Goal: Task Accomplishment & Management: Use online tool/utility

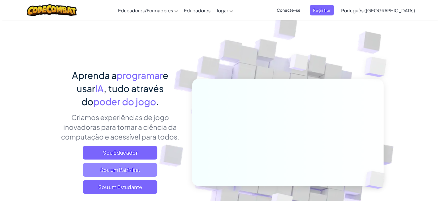
scroll to position [29, 0]
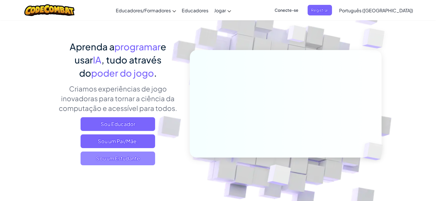
click at [123, 160] on font "Sou um Estudante" at bounding box center [118, 158] width 44 height 7
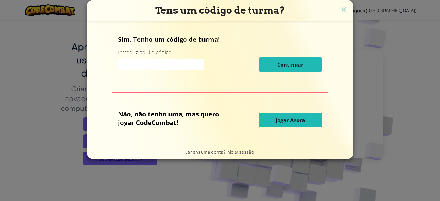
click at [273, 120] on button "Jogar Agora" at bounding box center [290, 120] width 63 height 14
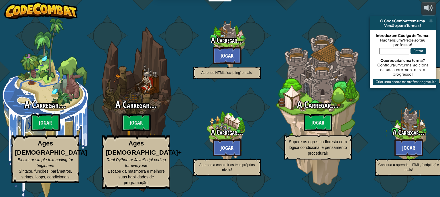
select select "pt-PT"
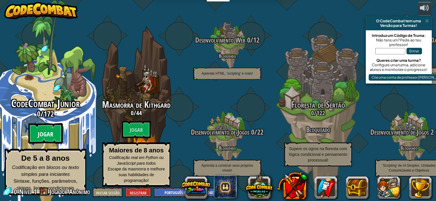
click at [52, 131] on font "Jogar" at bounding box center [45, 134] width 15 height 9
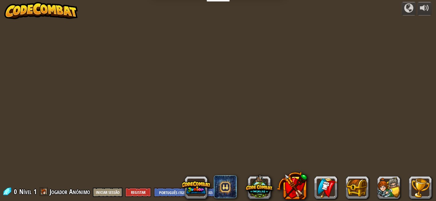
select select "pt-PT"
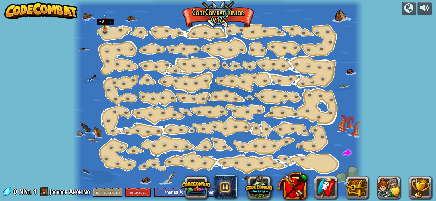
click at [104, 28] on img at bounding box center [104, 21] width 7 height 16
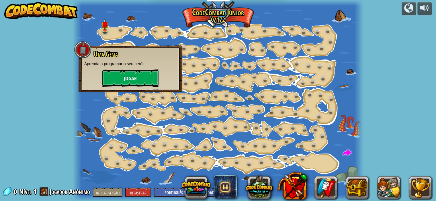
click at [145, 81] on button "Jogar" at bounding box center [130, 78] width 57 height 17
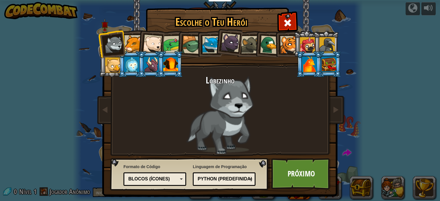
click at [128, 46] on div at bounding box center [132, 43] width 17 height 17
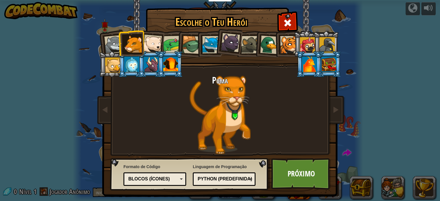
click at [221, 46] on div at bounding box center [230, 42] width 19 height 19
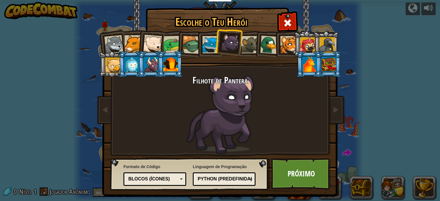
click at [178, 176] on div "Blocos (ícones)" at bounding box center [154, 179] width 55 height 9
click at [317, 170] on link "Próximo" at bounding box center [301, 174] width 60 height 32
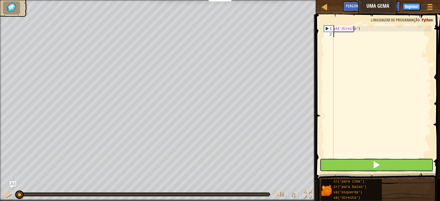
click at [395, 166] on button at bounding box center [377, 165] width 114 height 13
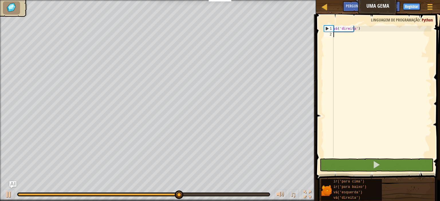
click at [342, 36] on div "vá ( 'direita' )" at bounding box center [381, 97] width 99 height 143
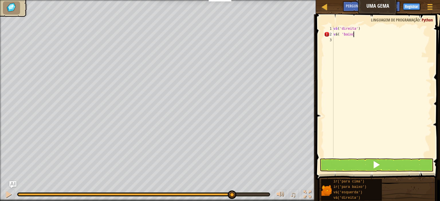
scroll to position [3, 2]
type textarea "vá ( 'baixo"
click at [358, 35] on div "vá ( 'direita' ) vá ( ' baixo" at bounding box center [381, 97] width 99 height 143
click at [359, 35] on div "vá ( 'direita' ) vá ( ' baixo" at bounding box center [381, 97] width 99 height 143
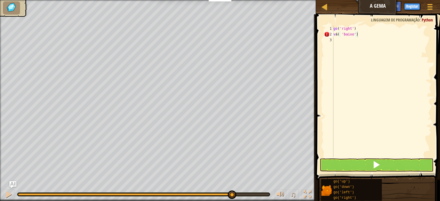
click at [343, 35] on div "go ( 'right' ) v á ( 'baixo' )" at bounding box center [381, 97] width 99 height 143
click at [393, 166] on button at bounding box center [377, 165] width 114 height 13
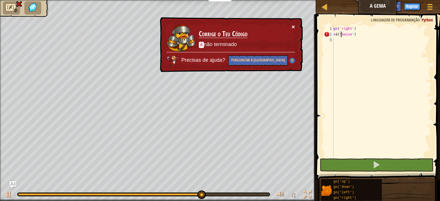
click at [293, 26] on button "×" at bounding box center [293, 27] width 3 height 6
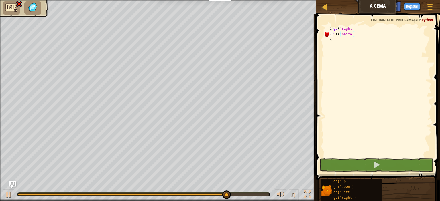
click at [338, 37] on div "go ( 'right' ) v á ( 'baixo' )" at bounding box center [381, 97] width 99 height 143
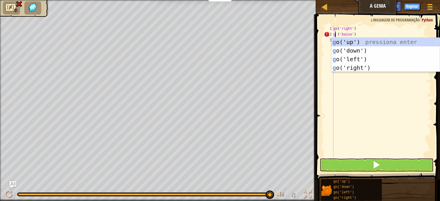
scroll to position [3, 0]
click at [350, 43] on div "go ('up') pressiona enter go ('down') pressiona enter go ('left') pressiona ent…" at bounding box center [386, 64] width 108 height 52
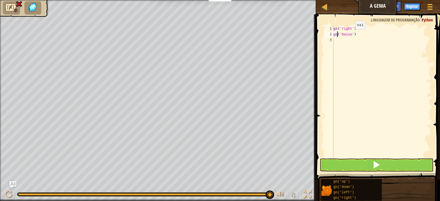
click at [350, 35] on div "go ( 'right' ) go ( 'baixo' )" at bounding box center [381, 97] width 99 height 143
paste textarea "low"
type textarea "low')"
click at [335, 43] on div "go ( 'right' ) go ( ' low ')" at bounding box center [381, 97] width 99 height 143
click at [334, 41] on div "go ( 'right' ) go ( ' low ')" at bounding box center [381, 97] width 99 height 143
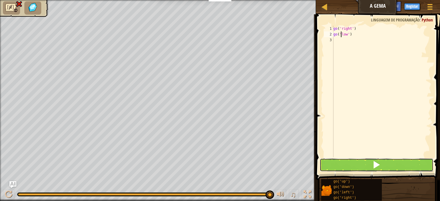
click at [374, 163] on span at bounding box center [376, 165] width 8 height 8
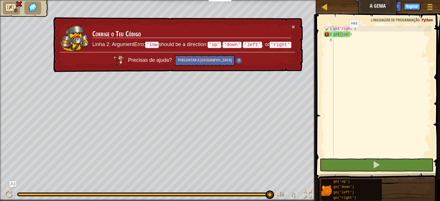
click at [344, 34] on div "go ( 'right' ) go ( 'low' )" at bounding box center [381, 97] width 99 height 143
click at [346, 34] on div "go ( 'right' ) go ( 'low' )" at bounding box center [381, 97] width 99 height 143
click at [346, 34] on div "go ( 'right' ) go ( 'low' )" at bounding box center [381, 92] width 99 height 132
drag, startPoint x: 351, startPoint y: 34, endPoint x: 336, endPoint y: 36, distance: 14.4
click at [336, 36] on div "go ( 'right' ) go ( 'low' )" at bounding box center [381, 97] width 99 height 143
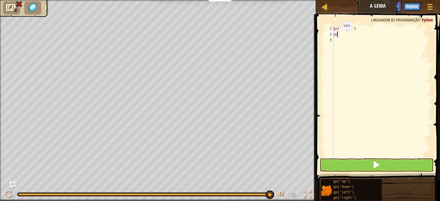
type textarea "g"
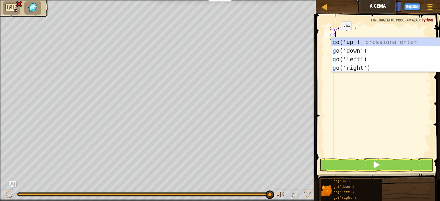
type textarea "go"
click at [355, 39] on div "go ('up') pressiona enter go ('down') pressiona enter go ('left') pressiona ent…" at bounding box center [386, 64] width 108 height 52
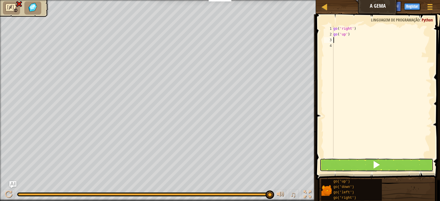
click at [365, 167] on button at bounding box center [377, 165] width 114 height 13
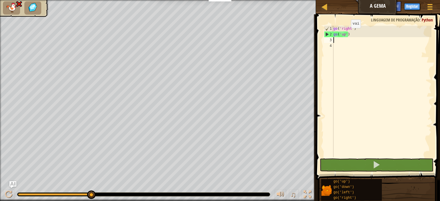
click at [346, 34] on div "go ( 'right' ) go ( 'up' )" at bounding box center [381, 97] width 99 height 143
click at [349, 34] on div "go ( 'right' ) go ( 'up' )" at bounding box center [381, 97] width 99 height 143
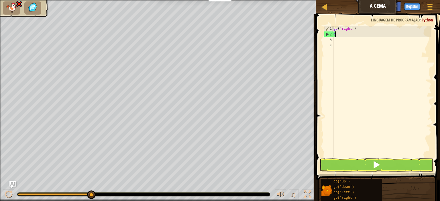
type textarea "g"
type textarea "go"
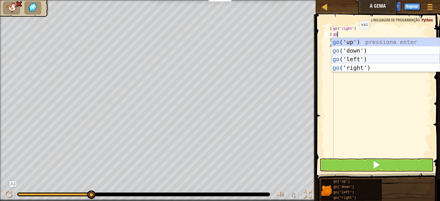
click at [361, 59] on div "go ('up') pressiona enter go ('down') pressiona enter go ('left') pressiona ent…" at bounding box center [386, 64] width 108 height 52
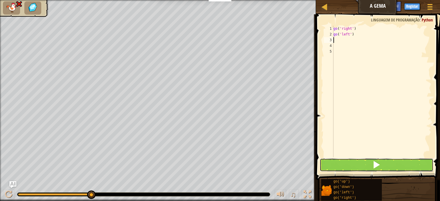
click at [385, 166] on button at bounding box center [377, 165] width 114 height 13
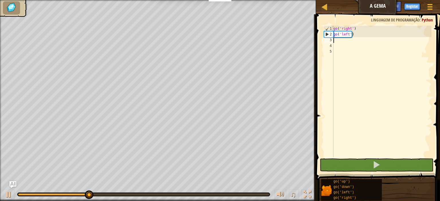
click at [352, 36] on div "go ( 'right' ) go ( 'left' )" at bounding box center [381, 97] width 99 height 143
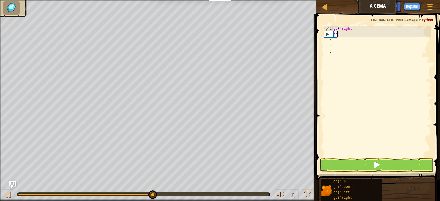
type textarea "g"
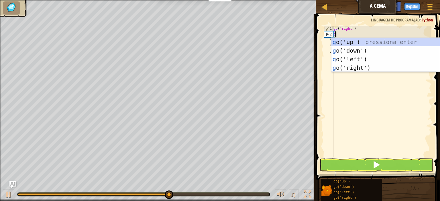
type textarea "go"
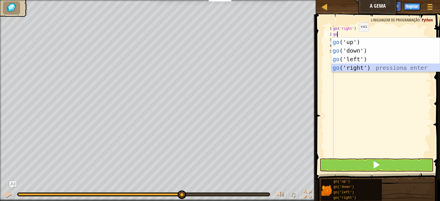
click at [371, 65] on div "go ('up') pressiona enter go ('down') pressiona enter go ('left') pressiona ent…" at bounding box center [386, 64] width 108 height 52
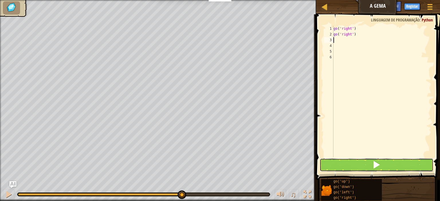
click at [358, 160] on button at bounding box center [377, 165] width 114 height 13
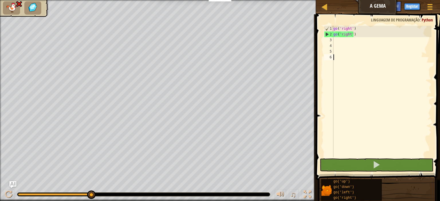
click at [339, 56] on div "go ( 'right' ) go ( 'right' )" at bounding box center [381, 97] width 99 height 143
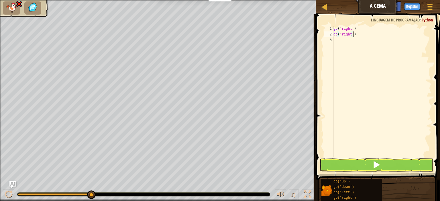
click at [356, 34] on div "go ( 'right' ) go ( 'right' )" at bounding box center [381, 97] width 99 height 143
type textarea "g"
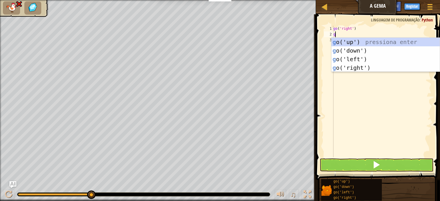
type textarea "go"
click at [356, 41] on div "go ('up') pressiona enter go ('down') pressiona enter go ('left') pressiona ent…" at bounding box center [386, 64] width 108 height 52
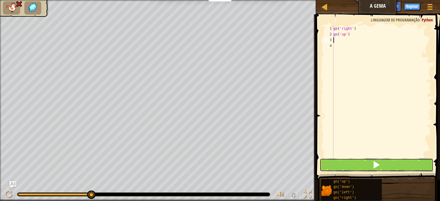
click at [374, 165] on span at bounding box center [376, 165] width 8 height 8
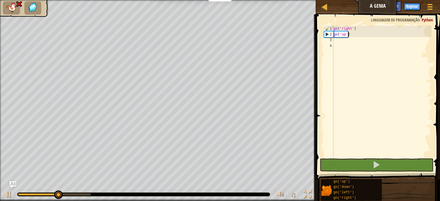
click at [352, 34] on div "go ( 'right' ) go ( 'up' )" at bounding box center [381, 97] width 99 height 143
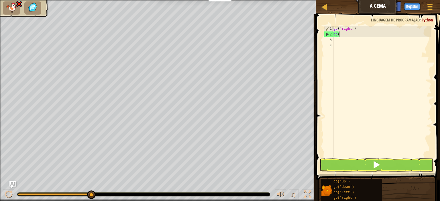
type textarea "g"
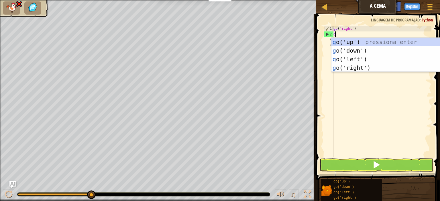
type textarea "go"
click at [361, 52] on div "go ('up') pressiona enter go ('down') pressiona enter go ('left') pressiona ent…" at bounding box center [386, 64] width 108 height 52
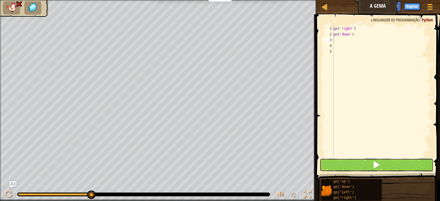
click at [355, 166] on button at bounding box center [377, 165] width 114 height 13
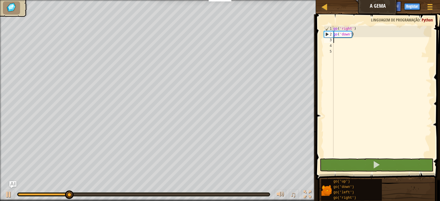
click at [338, 50] on div "go ( 'right' ) go ( 'down' )" at bounding box center [381, 97] width 99 height 143
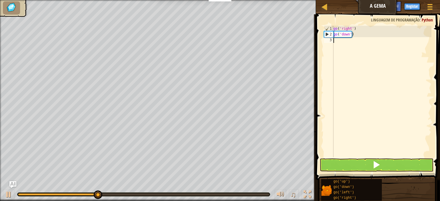
type textarea "go('down')"
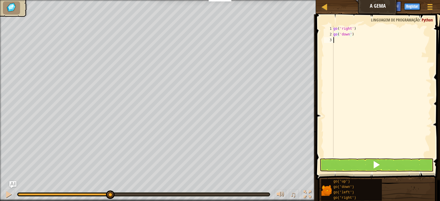
click at [336, 40] on div "go ( 'right' ) go ( 'down' )" at bounding box center [381, 97] width 99 height 143
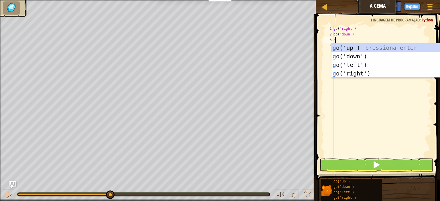
type textarea "go"
click at [358, 73] on div "go ('up') pressiona enter go ('down') pressiona enter go ('left') pressiona ent…" at bounding box center [386, 70] width 108 height 52
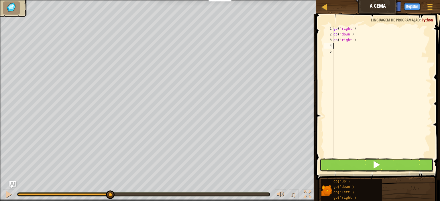
click at [385, 166] on button at bounding box center [377, 165] width 114 height 13
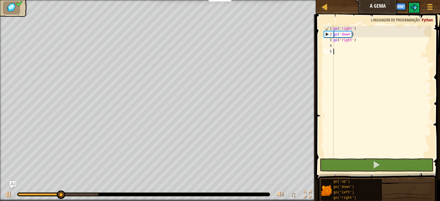
click at [342, 53] on div "go ( 'right' ) go ( 'down' ) go ( 'right' )" at bounding box center [381, 97] width 99 height 143
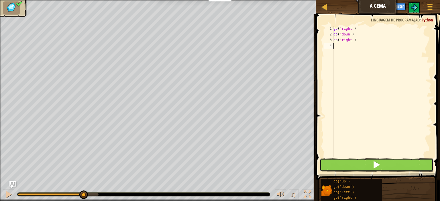
click at [380, 169] on button at bounding box center [377, 165] width 114 height 13
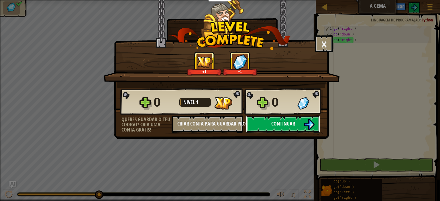
click at [300, 122] on button "Continuar" at bounding box center [283, 124] width 74 height 17
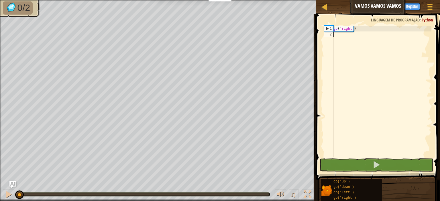
click at [336, 34] on div "go ( 'right' )" at bounding box center [381, 97] width 99 height 143
type textarea "go"
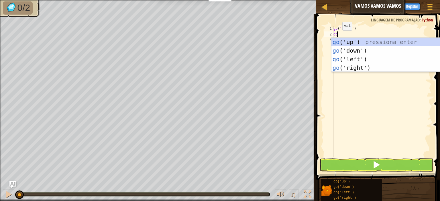
click at [346, 39] on div "go ('up') pressiona enter go ('down') pressiona enter go ('left') pressiona ent…" at bounding box center [386, 64] width 108 height 52
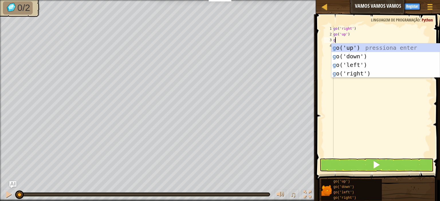
type textarea "go"
click at [366, 74] on div "go ('up') pressiona enter go ('down') pressiona enter go ('left') pressiona ent…" at bounding box center [386, 70] width 108 height 52
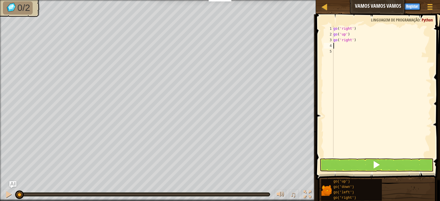
type textarea "g"
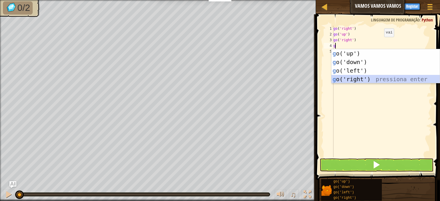
click at [363, 79] on div "g o('up') pressiona enter g o('down') pressiona enter g o('left') pressiona ent…" at bounding box center [386, 75] width 108 height 52
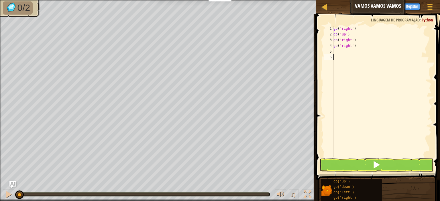
click at [342, 61] on div "go ( 'right' ) go ( 'up' ) go ( 'right' ) go ( 'right' )" at bounding box center [381, 97] width 99 height 143
type textarea "go('right')"
click at [393, 161] on button at bounding box center [377, 165] width 114 height 13
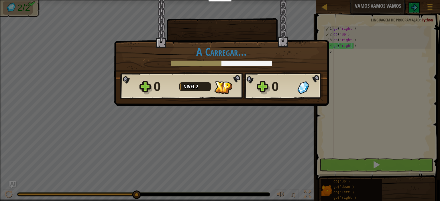
scroll to position [3, 2]
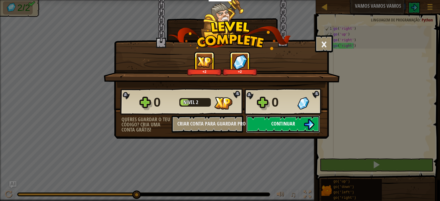
click at [309, 118] on button "Continuar" at bounding box center [283, 124] width 74 height 17
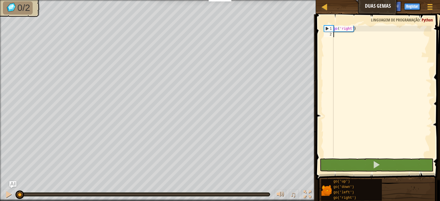
click at [351, 37] on div "go ( 'right' )" at bounding box center [381, 97] width 99 height 143
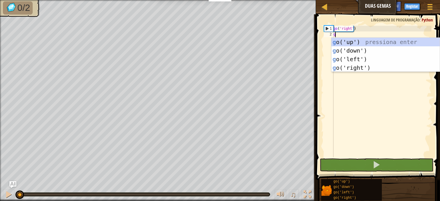
scroll to position [3, 0]
type textarea "go"
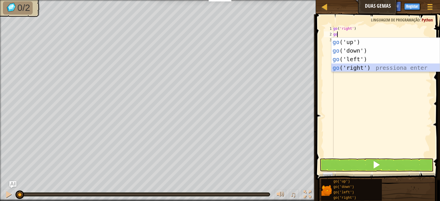
click at [359, 70] on div "go ('up') pressiona enter go ('down') pressiona enter go ('left') pressiona ent…" at bounding box center [386, 64] width 108 height 52
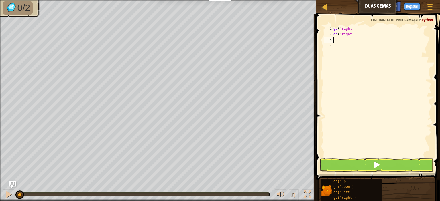
type textarea "go"
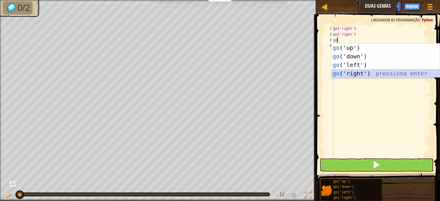
click at [356, 72] on div "go ('up') pressiona enter go ('down') pressiona enter go ('left') pressiona ent…" at bounding box center [386, 70] width 108 height 52
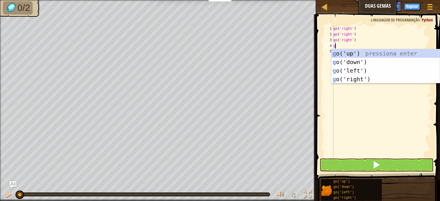
type textarea "go"
click at [363, 52] on div "go ('up') pressiona enter go ('down') pressiona enter go ('left') pressiona ent…" at bounding box center [386, 75] width 108 height 52
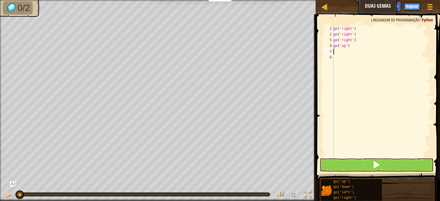
type textarea "go"
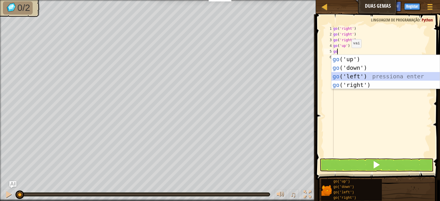
click at [361, 75] on div "go ('up') pressiona enter go ('down') pressiona enter go ('left') pressiona ent…" at bounding box center [386, 81] width 108 height 52
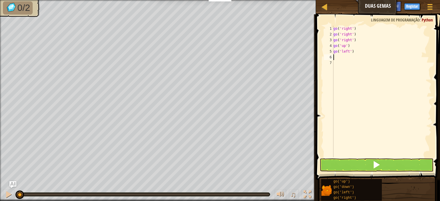
click at [340, 62] on div "go ( 'right' ) go ( 'right' ) go ( 'right' ) go ( 'up' ) go ( 'left' )" at bounding box center [381, 97] width 99 height 143
type textarea "g"
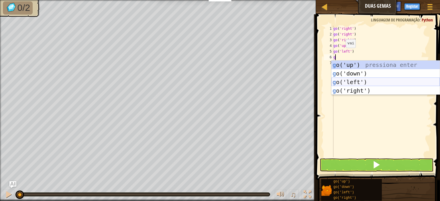
click at [349, 83] on div "g o('up') pressiona enter g o('down') pressiona enter g o('left') pressiona ent…" at bounding box center [386, 87] width 108 height 52
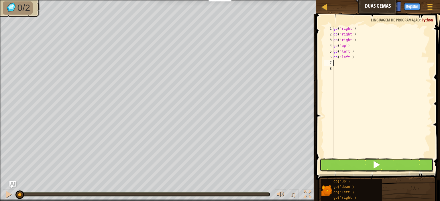
click at [369, 162] on button at bounding box center [377, 165] width 114 height 13
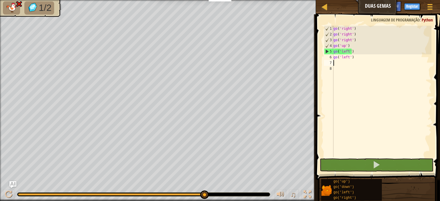
click at [358, 58] on div "go ( 'right' ) go ( 'right' ) go ( 'right' ) go ( 'up' ) go ( 'left' ) go ( 'le…" at bounding box center [381, 97] width 99 height 143
type textarea "go('left')"
click at [347, 67] on div "go ( 'right' ) go ( 'right' ) go ( 'right' ) go ( 'up' ) go ( 'left' ) go ( 'le…" at bounding box center [381, 97] width 99 height 143
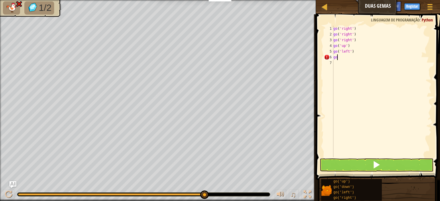
type textarea "g"
type textarea "go('up')"
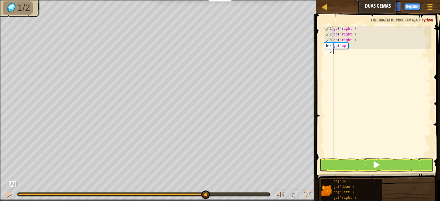
click at [347, 50] on div "go ( 'right' ) go ( 'right' ) go ( 'right' ) go ( 'up' )" at bounding box center [381, 97] width 99 height 143
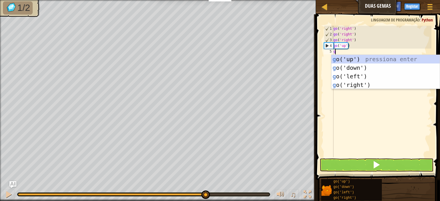
type textarea "go"
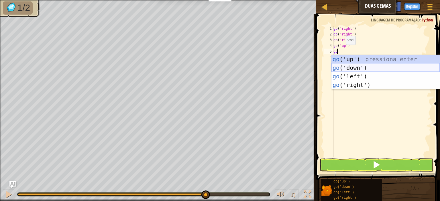
click at [350, 68] on div "go ('up') pressiona enter go ('down') pressiona enter go ('left') pressiona ent…" at bounding box center [386, 81] width 108 height 52
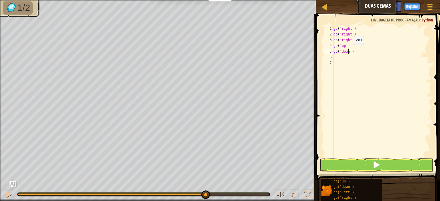
click at [349, 50] on div "go ( 'right' ) go ( 'right' ) go ( 'right' ) go ( 'up' ) go ( 'down' )" at bounding box center [381, 97] width 99 height 143
click at [351, 50] on div "go ( 'right' ) go ( 'right' ) go ( 'right' ) go ( 'up' ) go ( 'down' )" at bounding box center [381, 97] width 99 height 143
click at [346, 52] on div "go ( 'right' ) go ( 'right' ) go ( 'right' ) go ( 'up' ) go ( 'down' )" at bounding box center [381, 97] width 99 height 143
click at [345, 52] on div "go ( 'right' ) go ( 'right' ) go ( 'right' ) go ( 'up' ) go ( 'down' )" at bounding box center [381, 97] width 99 height 143
click at [344, 53] on div "go ( 'right' ) go ( 'right' ) go ( 'right' ) go ( 'up' ) go ( 'down' )" at bounding box center [381, 97] width 99 height 143
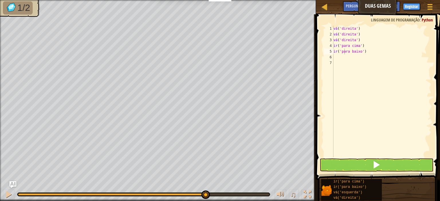
type textarea "go('up')"
click at [387, 47] on div "vá ( 'direita' ) vá ( 'direita' ) vá ( 'direita' ) ir ( 'para cima' ) ir ( 'par…" at bounding box center [381, 97] width 99 height 143
click at [337, 57] on div "go ( 'right' ) go ( 'right' ) go ( 'right' ) go ( 'up' ) go ( 'down' )" at bounding box center [381, 97] width 99 height 143
type textarea "go"
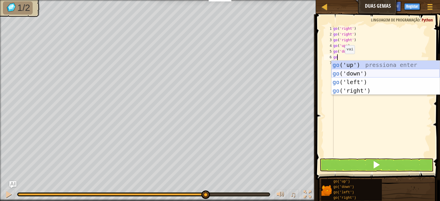
click at [353, 74] on div "go ('up') pressiona enter go ('down') pressiona enter go ('left') pressiona ent…" at bounding box center [386, 87] width 108 height 52
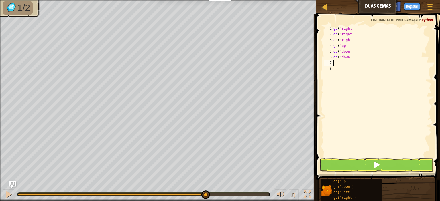
click at [343, 68] on div "go ( 'right' ) go ( 'right' ) go ( 'right' ) go ( 'up' ) go ( 'down' ) go ( 'do…" at bounding box center [381, 97] width 99 height 143
type textarea "go('down')"
click at [378, 166] on span at bounding box center [376, 165] width 8 height 8
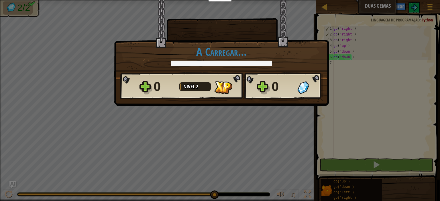
scroll to position [3, 2]
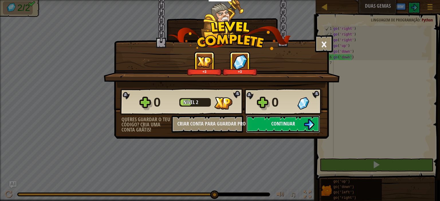
click at [283, 125] on span "Continuar" at bounding box center [283, 123] width 24 height 7
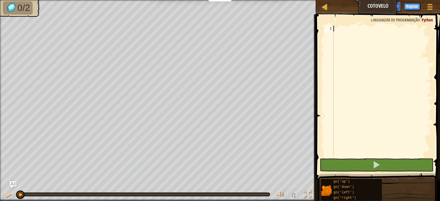
click at [338, 30] on div at bounding box center [381, 97] width 99 height 143
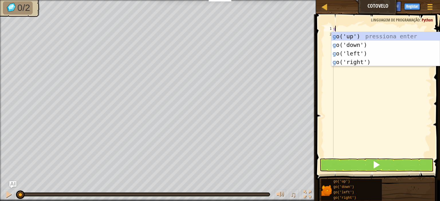
type textarea "go"
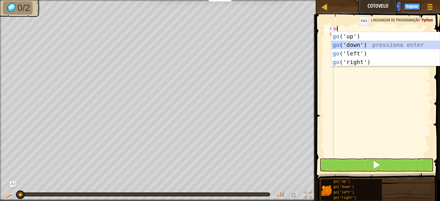
click at [357, 44] on div "go ('up') pressiona enter go ('down') pressiona enter go ('left') pressiona ent…" at bounding box center [386, 58] width 108 height 52
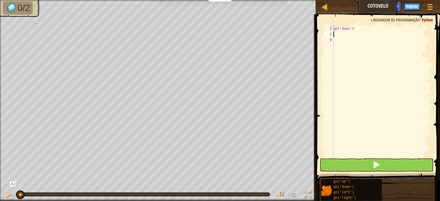
type textarea "g"
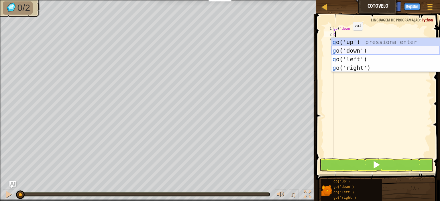
click at [350, 50] on div "g o('up') pressiona enter g o('down') pressiona enter g o('left') pressiona ent…" at bounding box center [386, 64] width 108 height 52
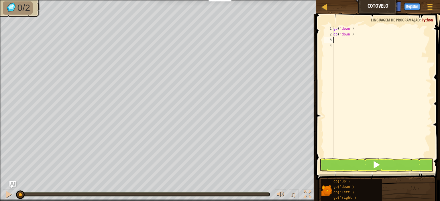
click at [346, 43] on div "go ( 'down' ) go ( 'down' )" at bounding box center [381, 97] width 99 height 143
type textarea "g"
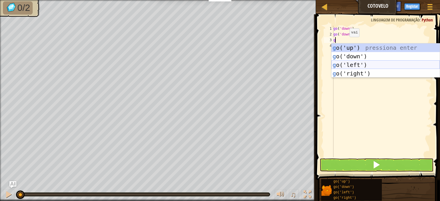
click at [348, 63] on div "g o('up') pressiona enter g o('down') pressiona enter g o('left') pressiona ent…" at bounding box center [386, 70] width 108 height 52
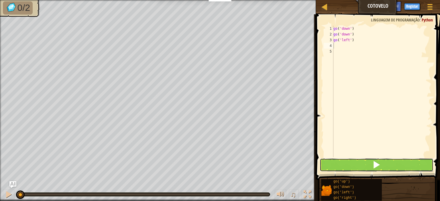
click at [372, 160] on button at bounding box center [377, 165] width 114 height 13
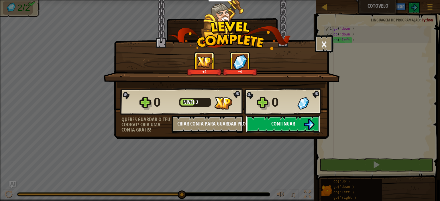
click at [291, 123] on span "Continuar" at bounding box center [283, 123] width 24 height 7
